Goal: Obtain resource: Download file/media

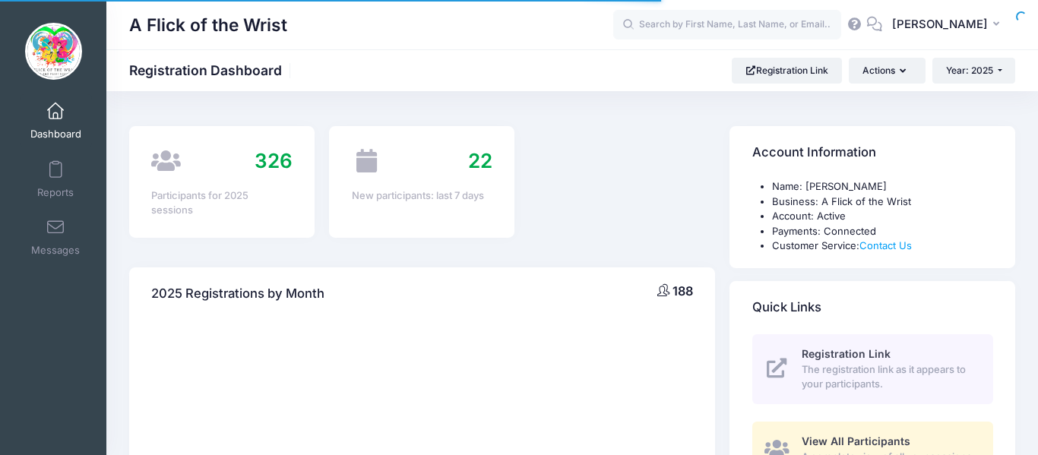
select select
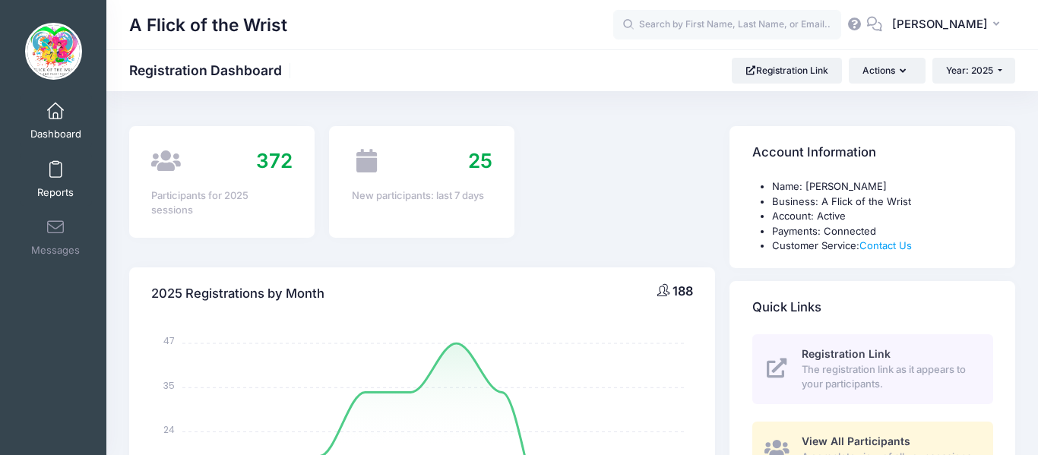
click at [55, 176] on span at bounding box center [55, 170] width 0 height 17
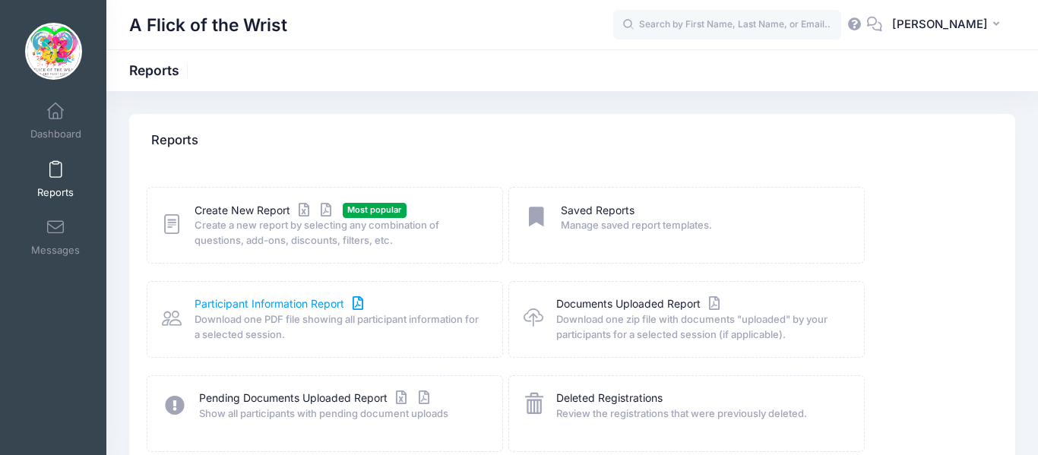
click at [273, 305] on link "Participant Information Report" at bounding box center [280, 304] width 172 height 16
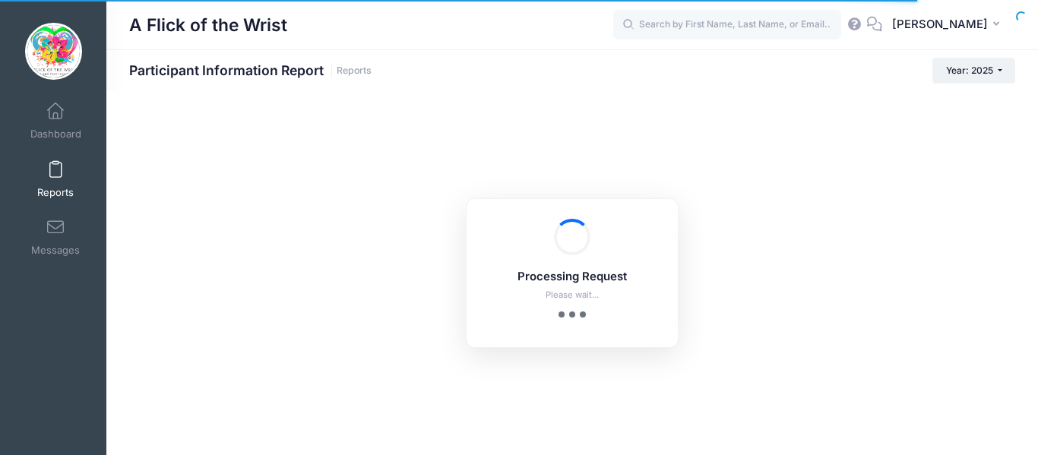
checkbox input "true"
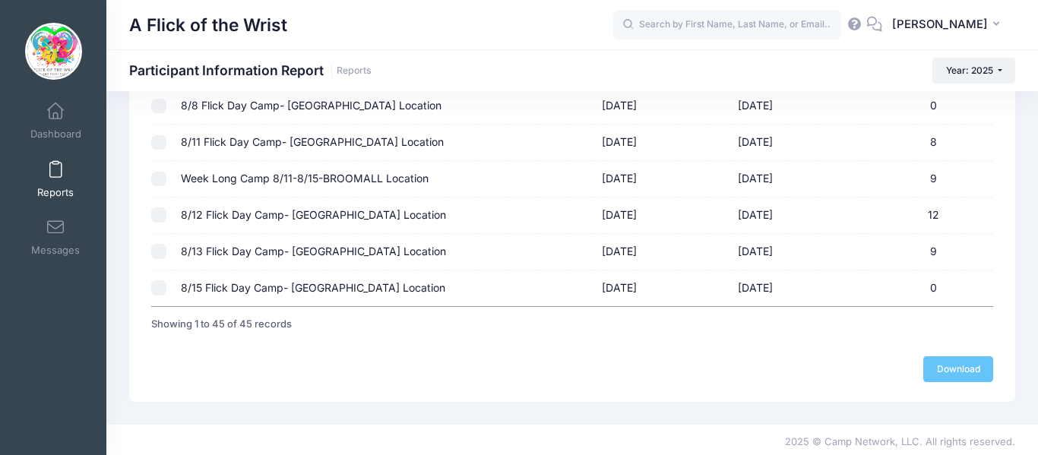
scroll to position [1613, 0]
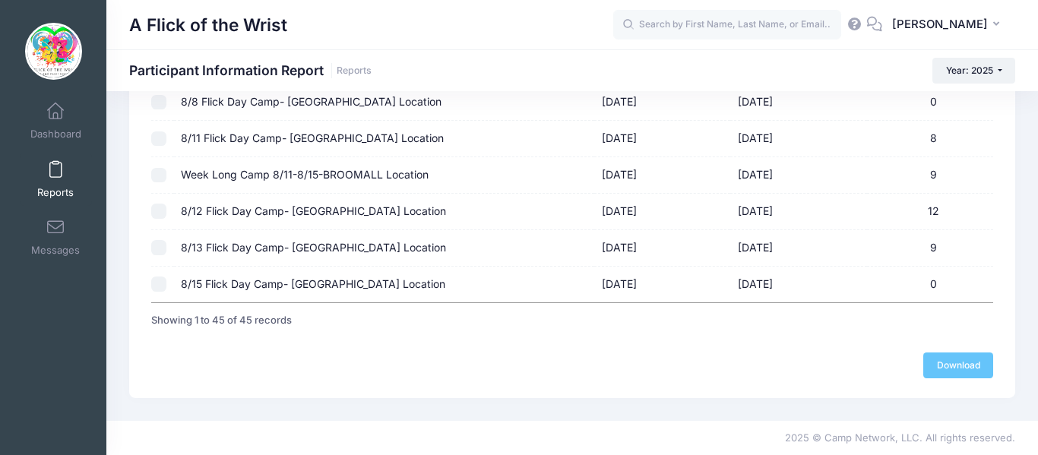
click at [160, 174] on input "checkbox" at bounding box center [158, 175] width 15 height 15
checkbox input "true"
click at [960, 372] on link "Download" at bounding box center [958, 365] width 70 height 26
click at [55, 173] on span at bounding box center [55, 170] width 0 height 17
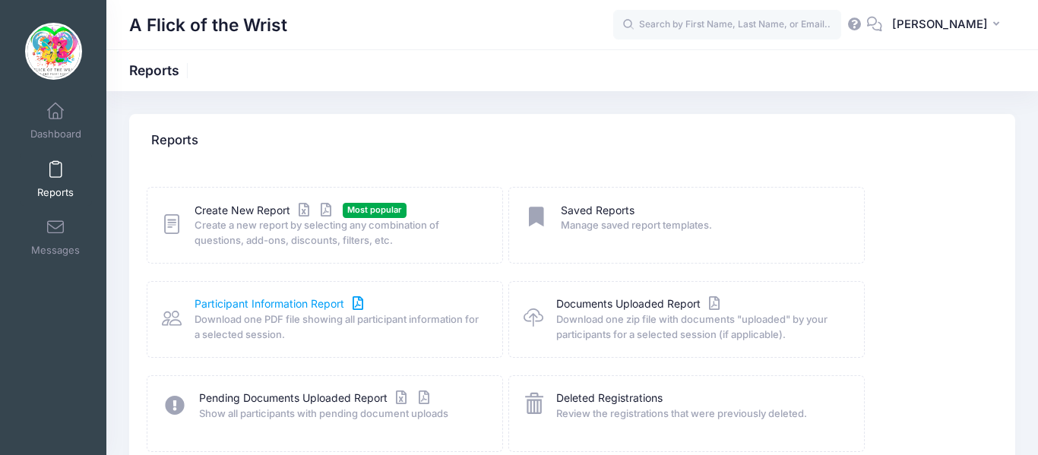
click at [251, 302] on link "Participant Information Report" at bounding box center [280, 304] width 172 height 16
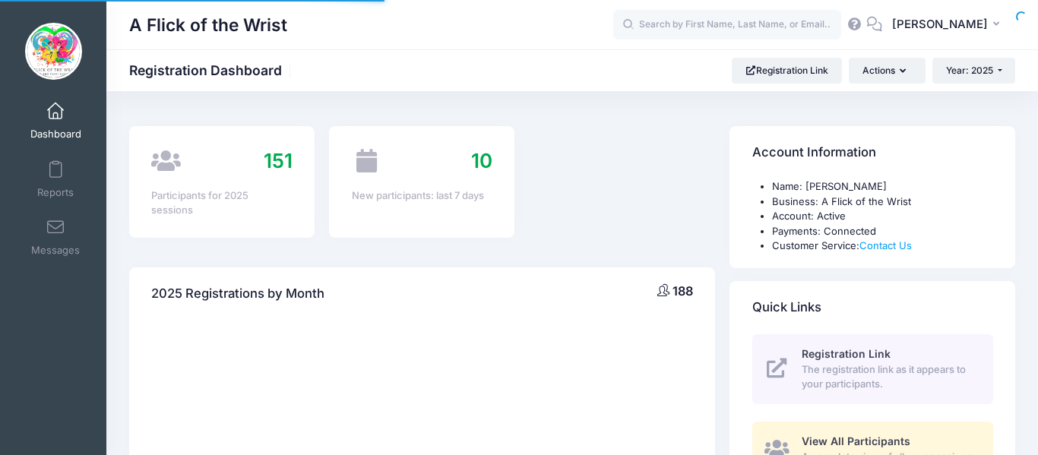
select select
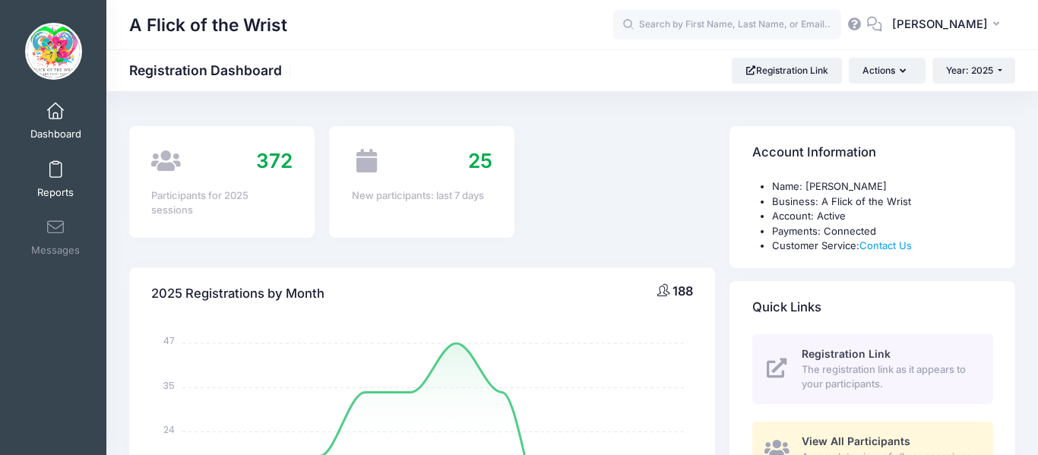
click at [62, 166] on link "Reports" at bounding box center [56, 179] width 72 height 53
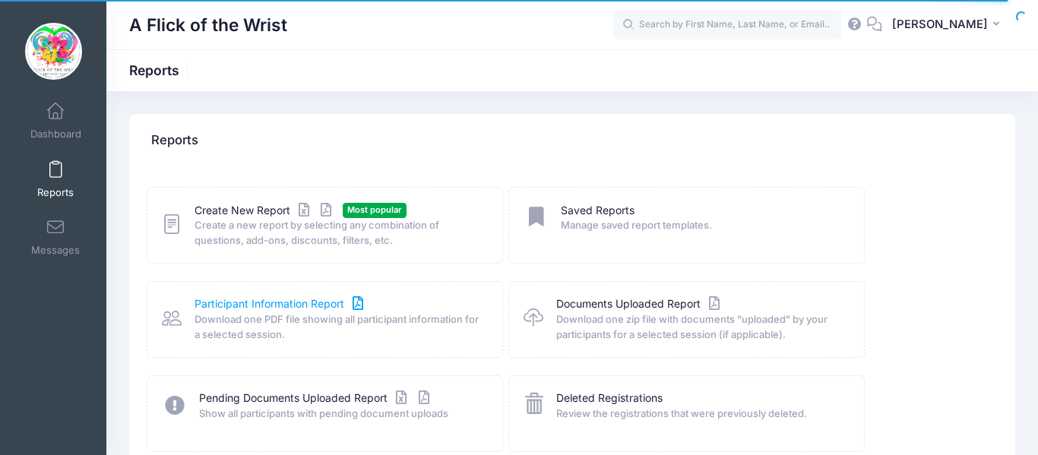
click at [246, 304] on link "Participant Information Report" at bounding box center [280, 304] width 172 height 16
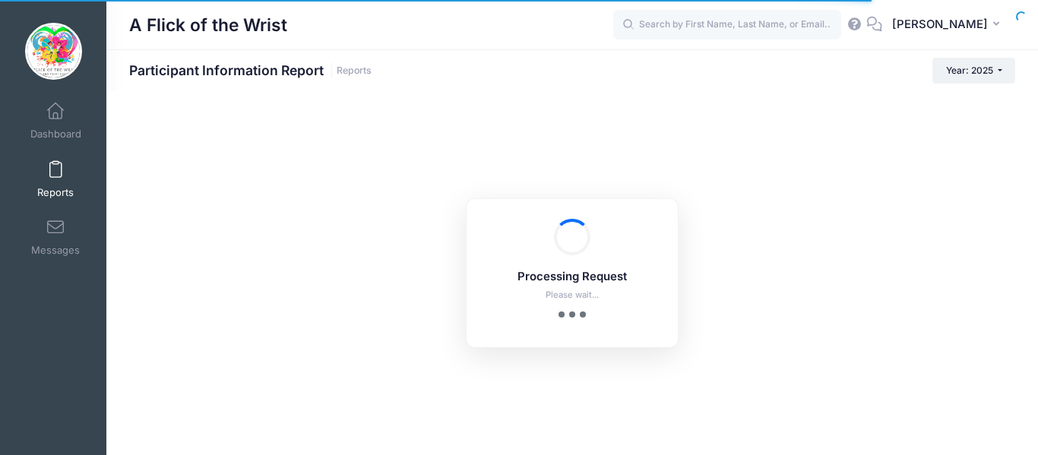
checkbox input "true"
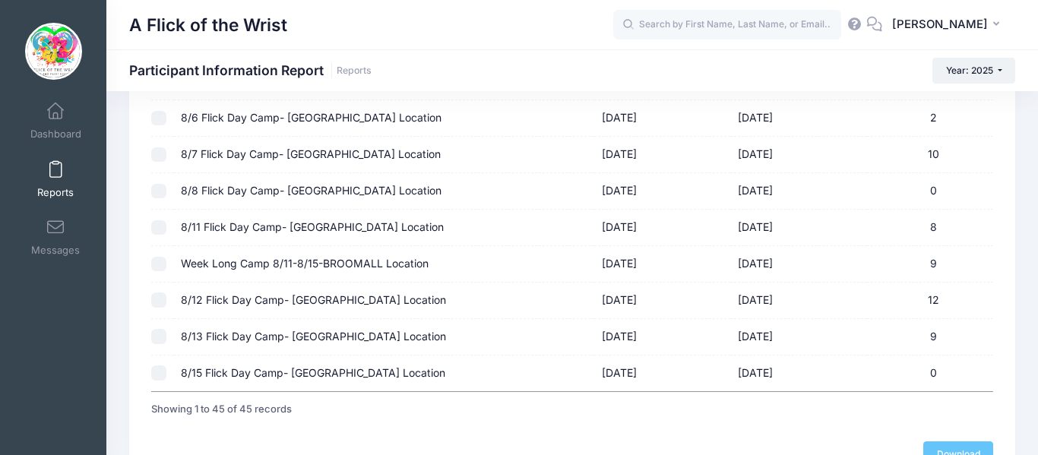
scroll to position [1521, 0]
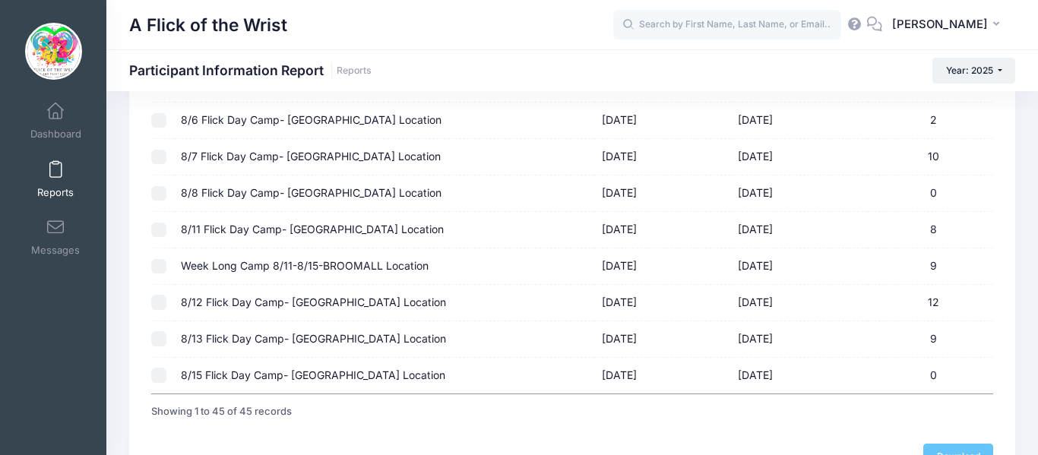
click at [55, 170] on span at bounding box center [55, 170] width 0 height 17
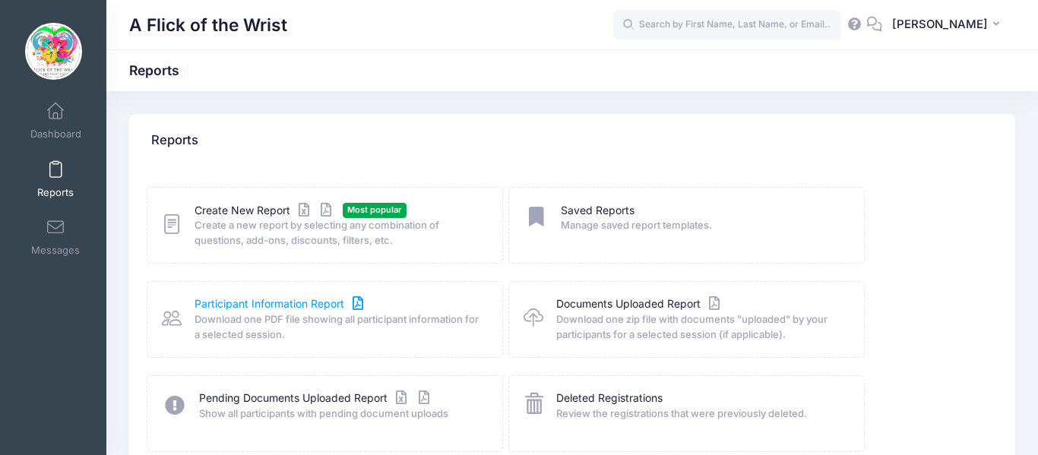
click at [233, 302] on link "Participant Information Report" at bounding box center [280, 304] width 172 height 16
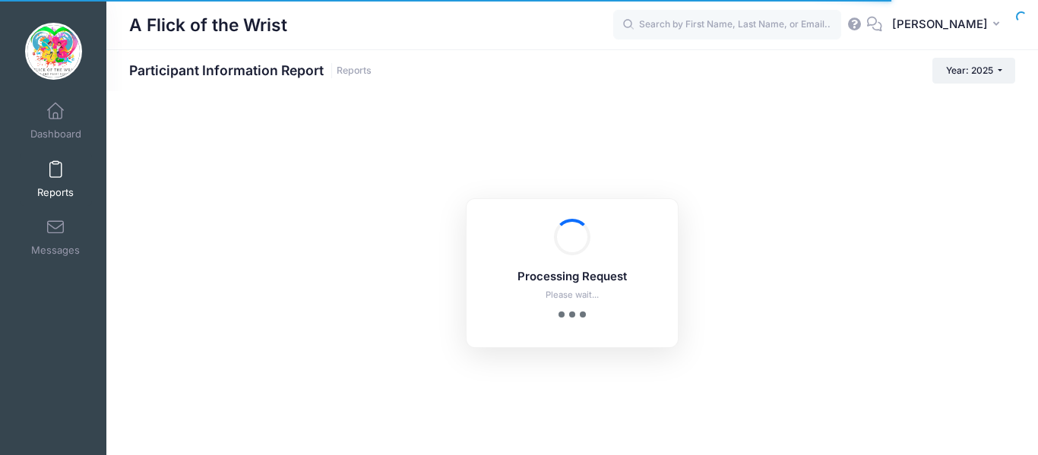
checkbox input "true"
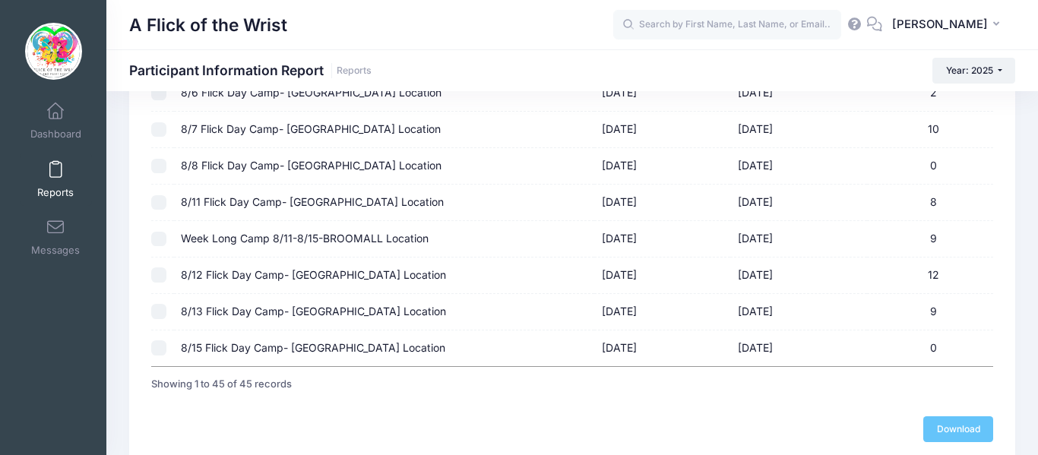
scroll to position [1550, 0]
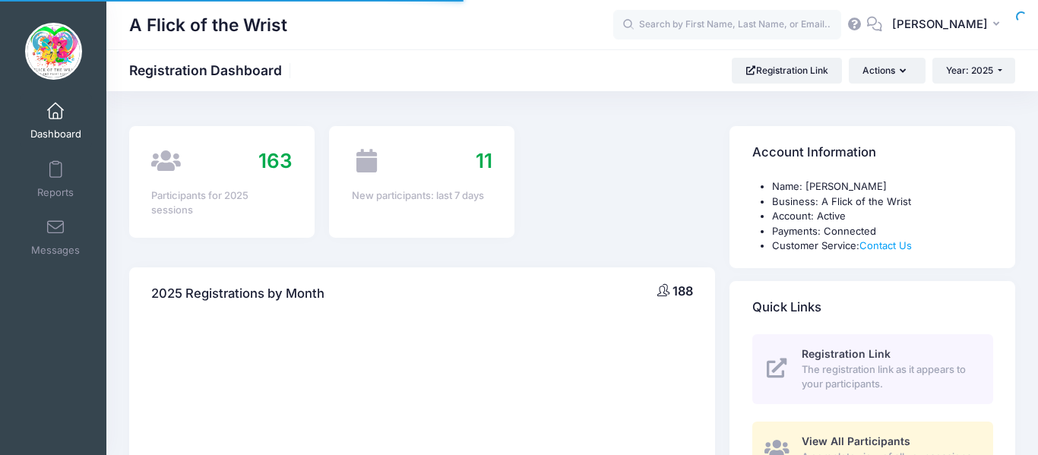
select select
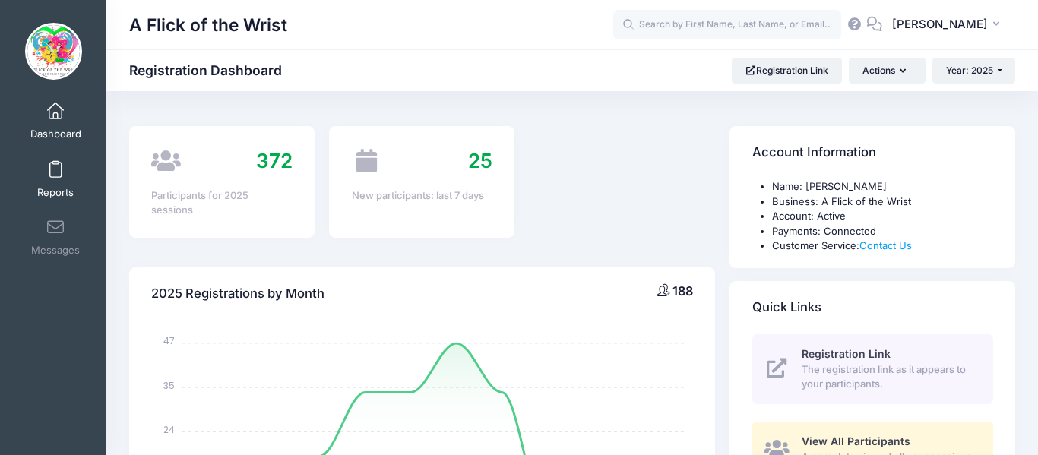
click at [53, 186] on span "Reports" at bounding box center [55, 192] width 36 height 13
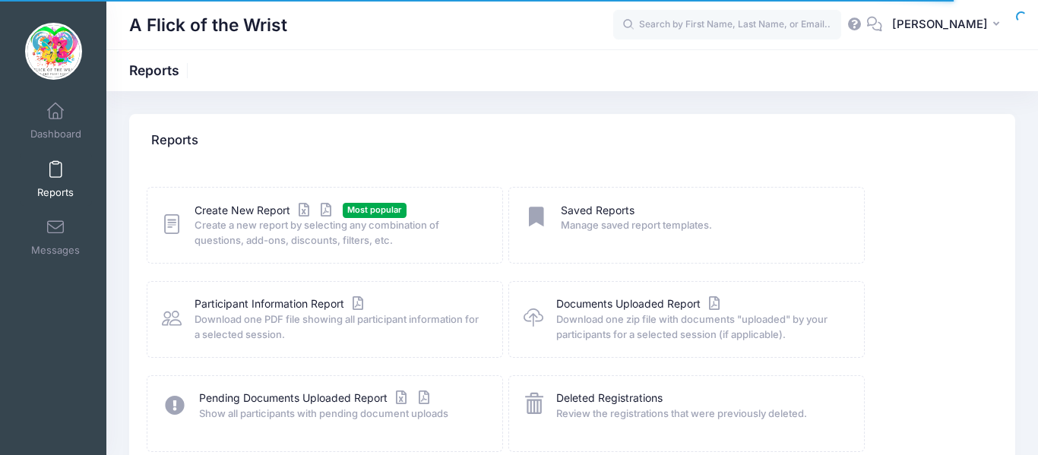
click at [239, 295] on div "Participant Information Report Download one PDF file showing all participant in…" at bounding box center [325, 319] width 357 height 77
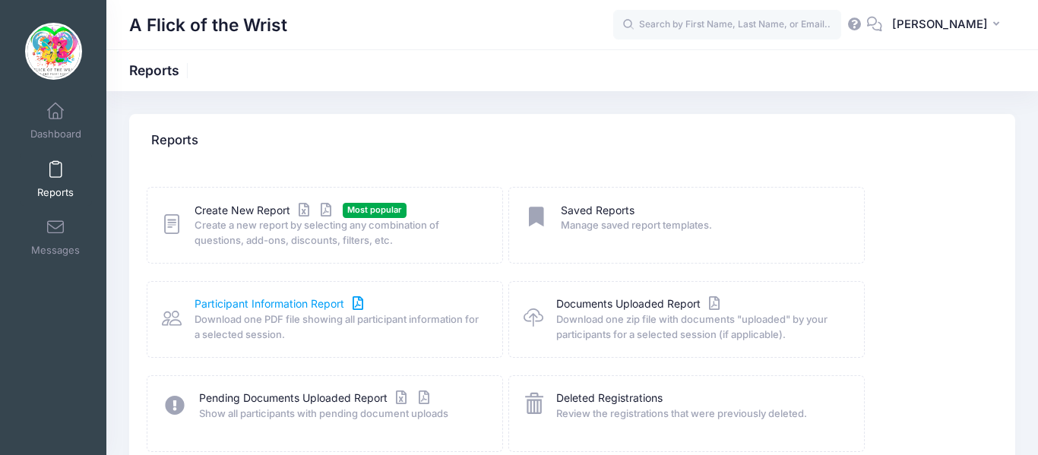
click at [273, 308] on link "Participant Information Report" at bounding box center [280, 304] width 172 height 16
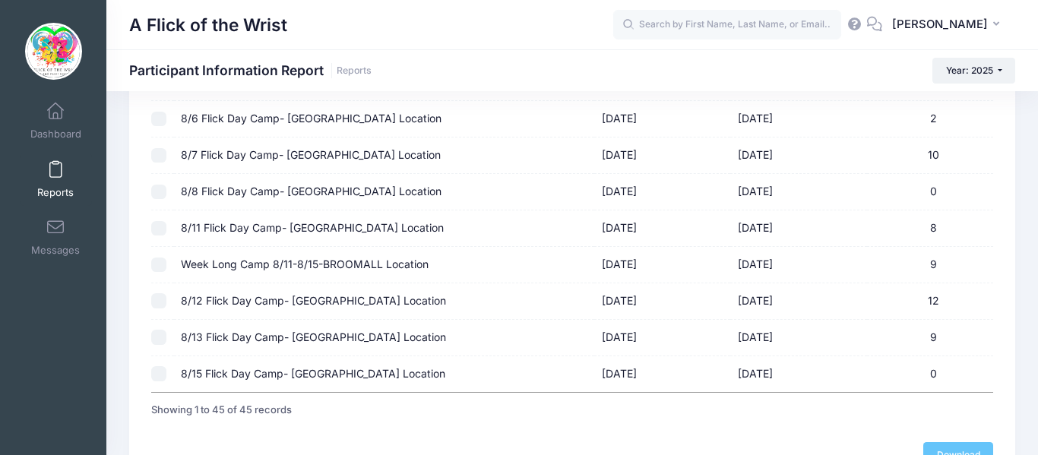
scroll to position [1550, 0]
